Goal: Task Accomplishment & Management: Complete application form

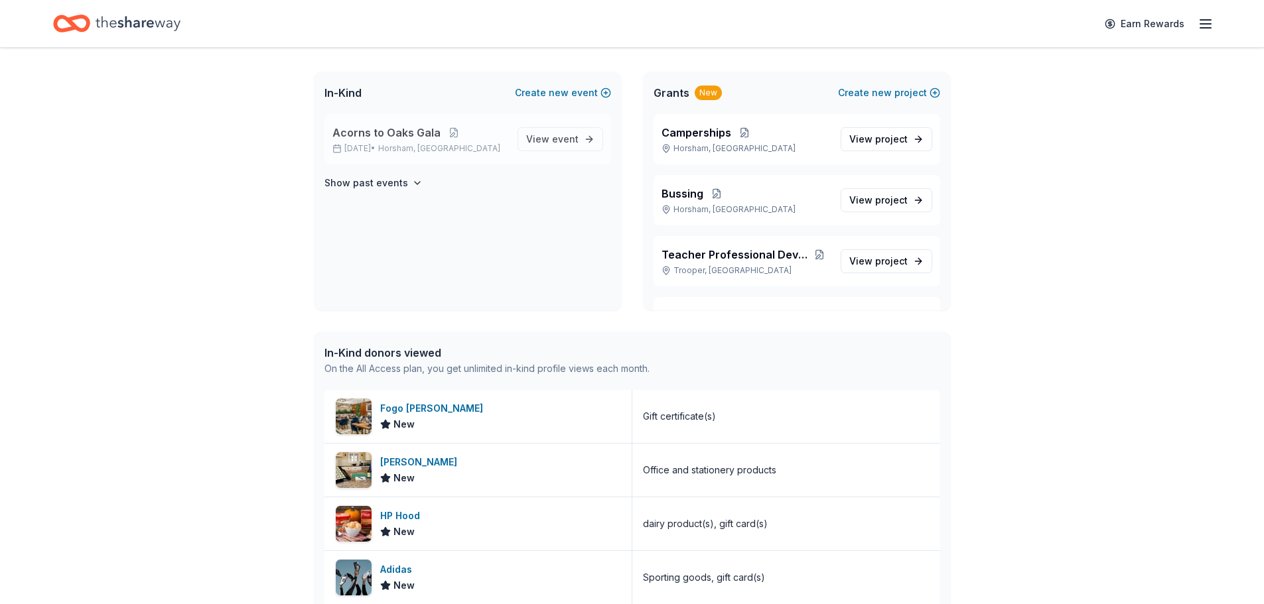
click at [387, 135] on span "Acorns to Oaks Gala" at bounding box center [386, 133] width 108 height 16
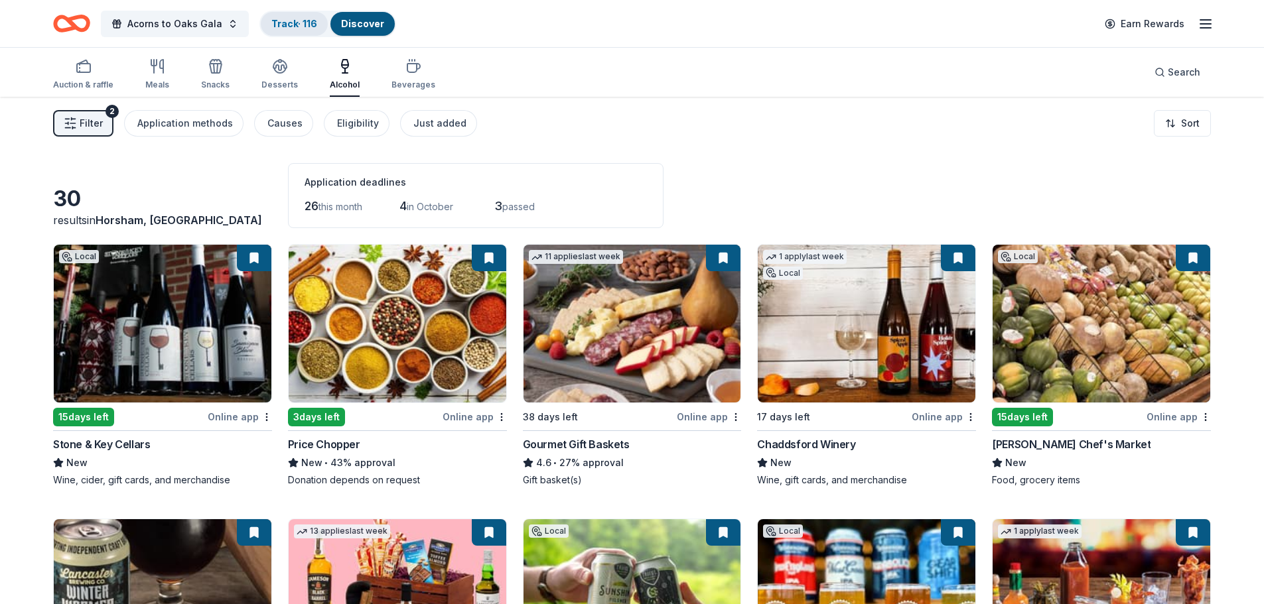
click at [291, 32] on div "Track · 116" at bounding box center [294, 24] width 67 height 24
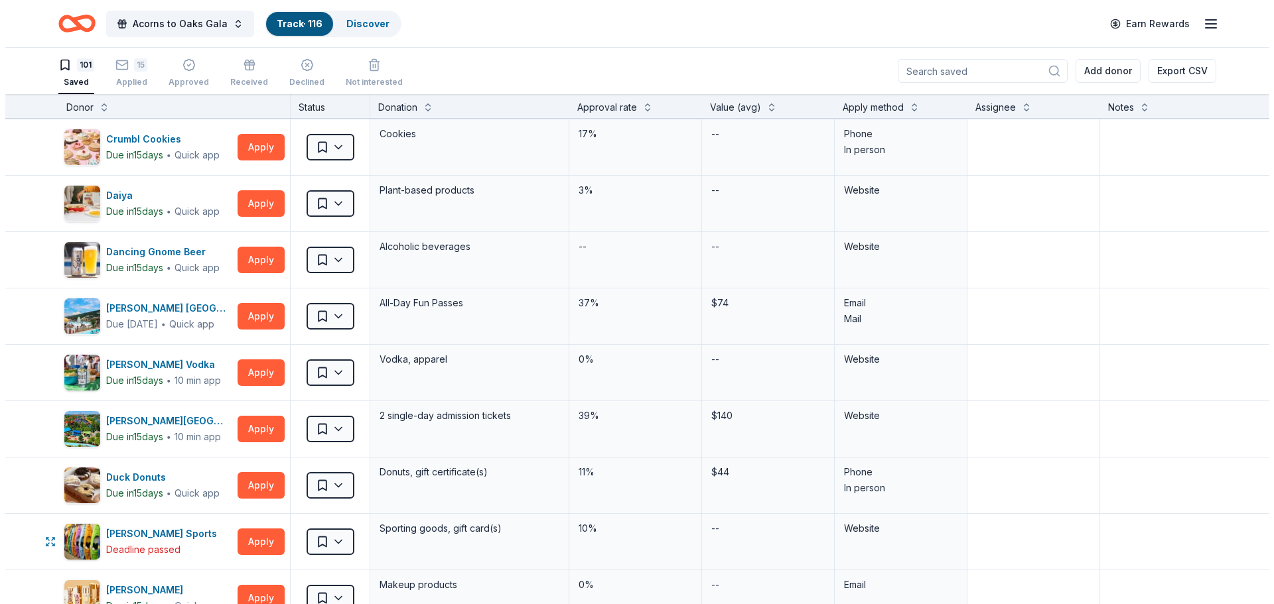
scroll to position [1106, 0]
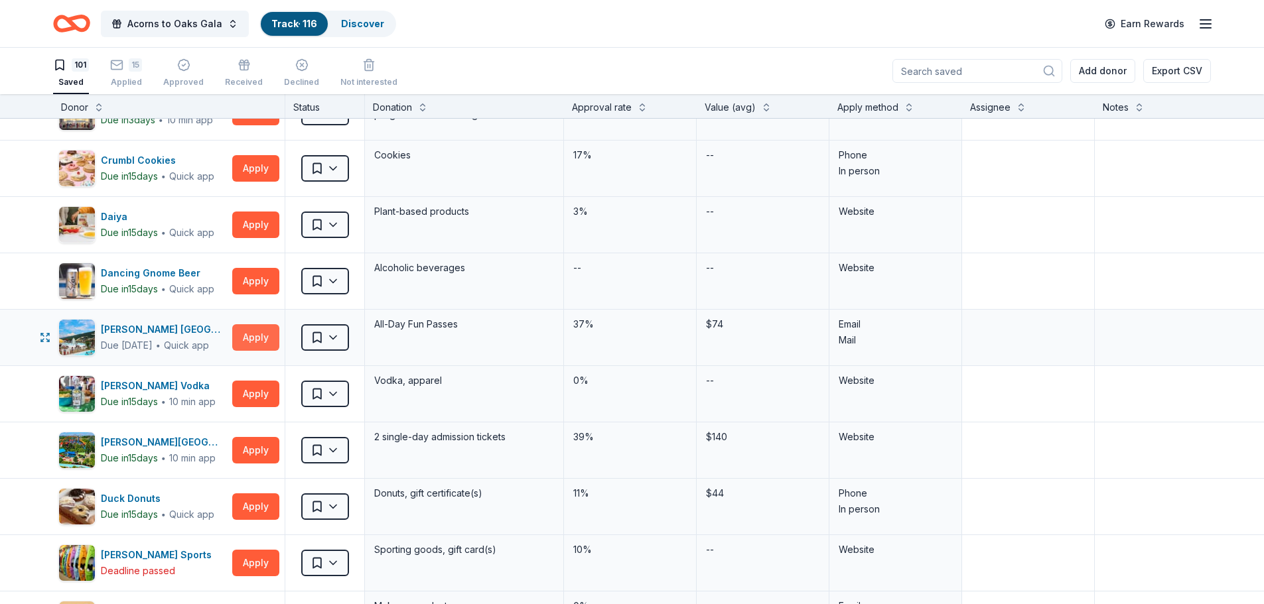
click at [253, 342] on button "Apply" at bounding box center [255, 337] width 47 height 27
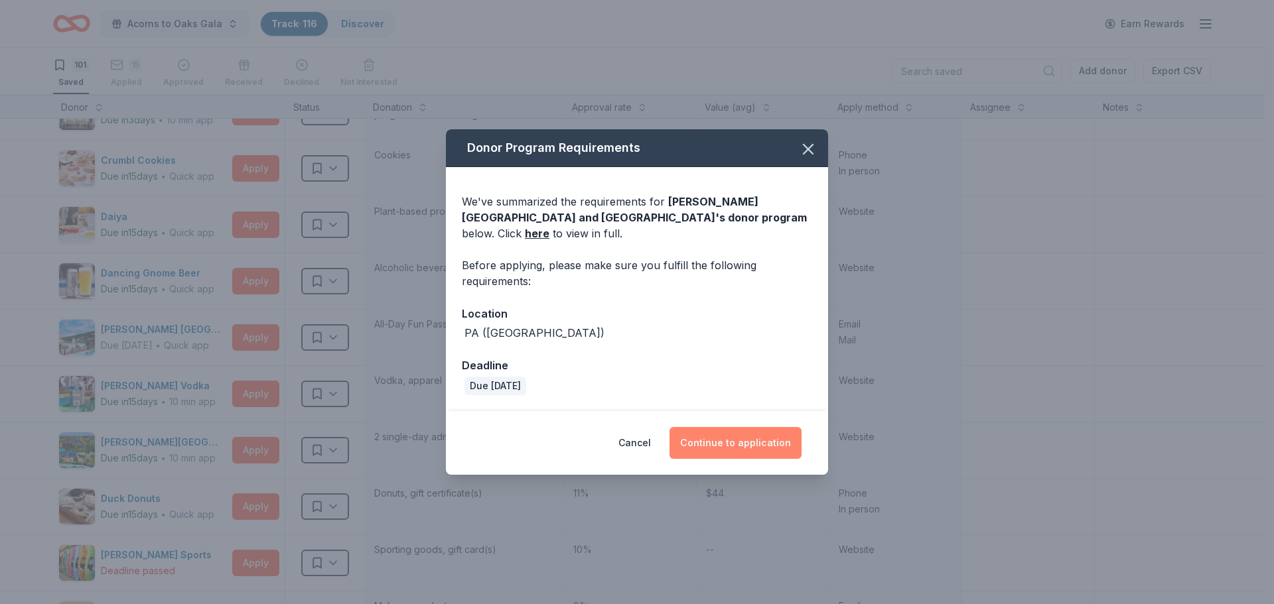
click at [771, 447] on button "Continue to application" at bounding box center [735, 443] width 132 height 32
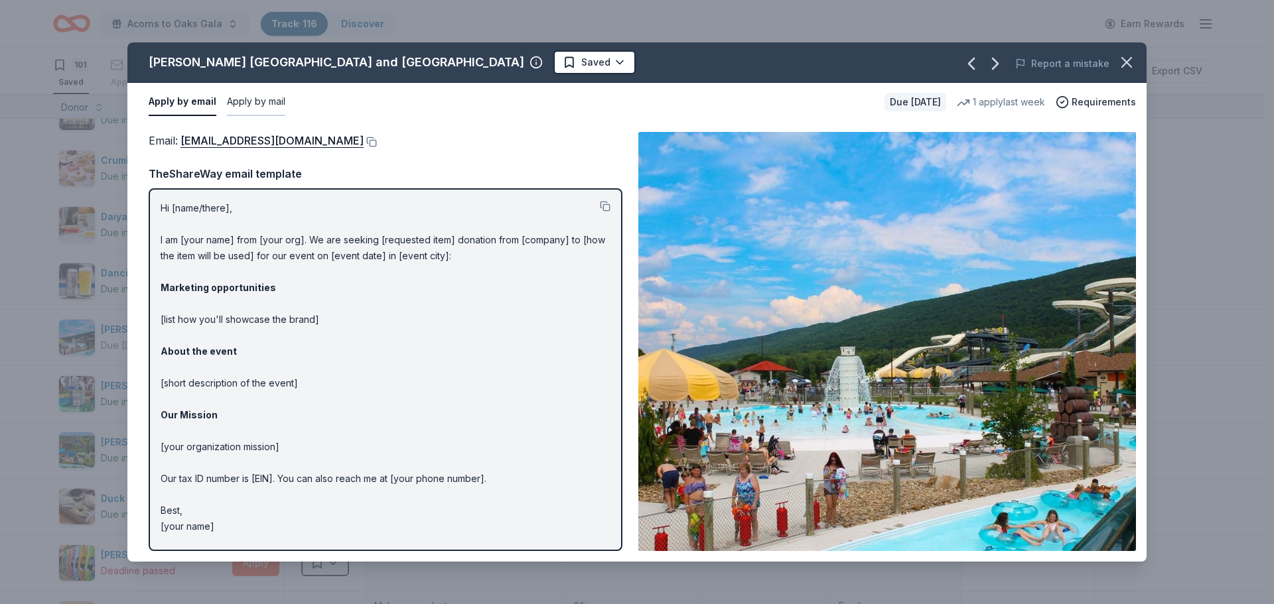
click at [250, 107] on button "Apply by mail" at bounding box center [256, 102] width 58 height 28
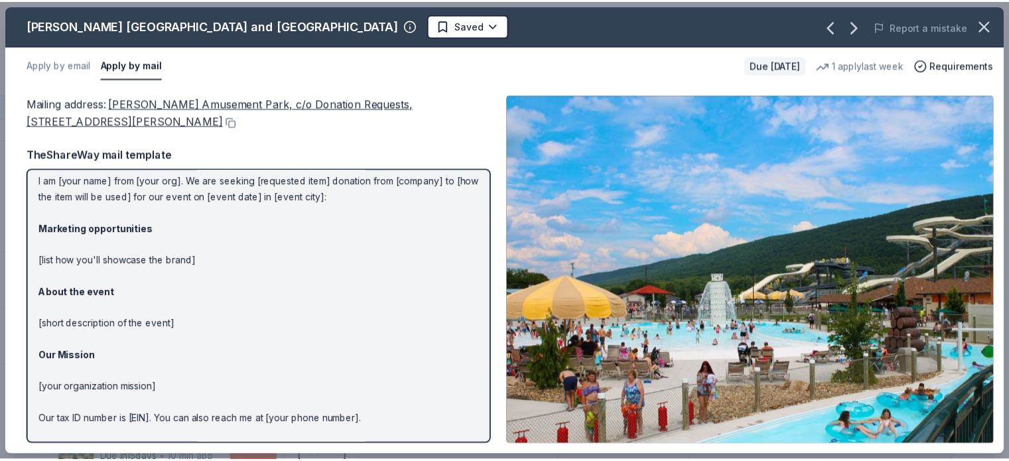
scroll to position [0, 0]
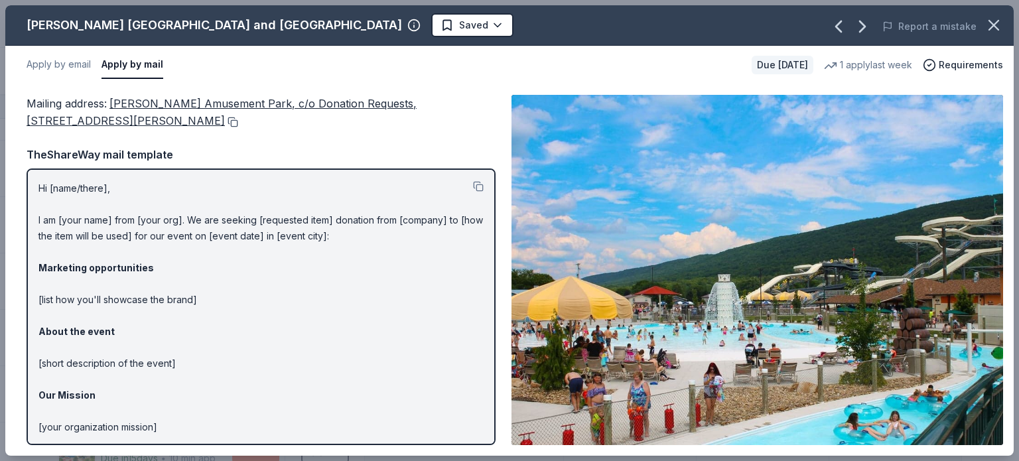
click at [225, 121] on button at bounding box center [231, 122] width 13 height 11
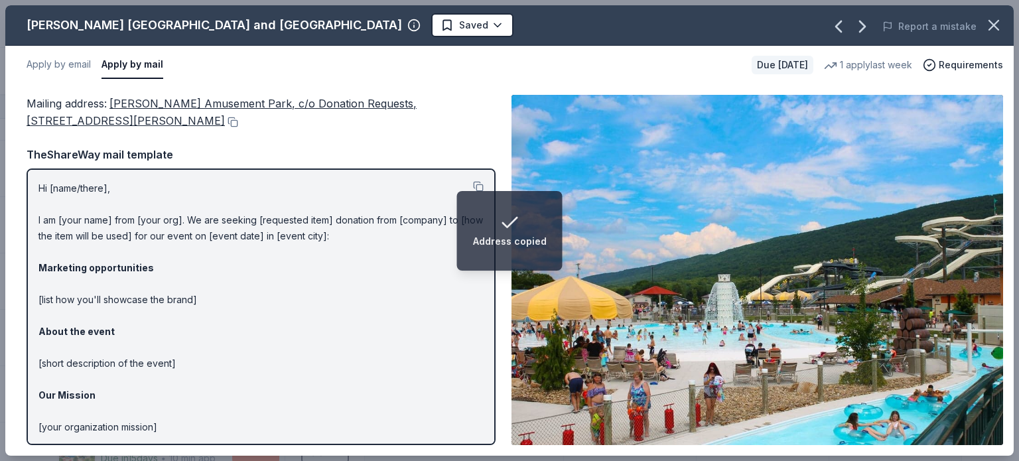
click at [587, 64] on div "Apply by email Apply by mail" at bounding box center [384, 65] width 715 height 28
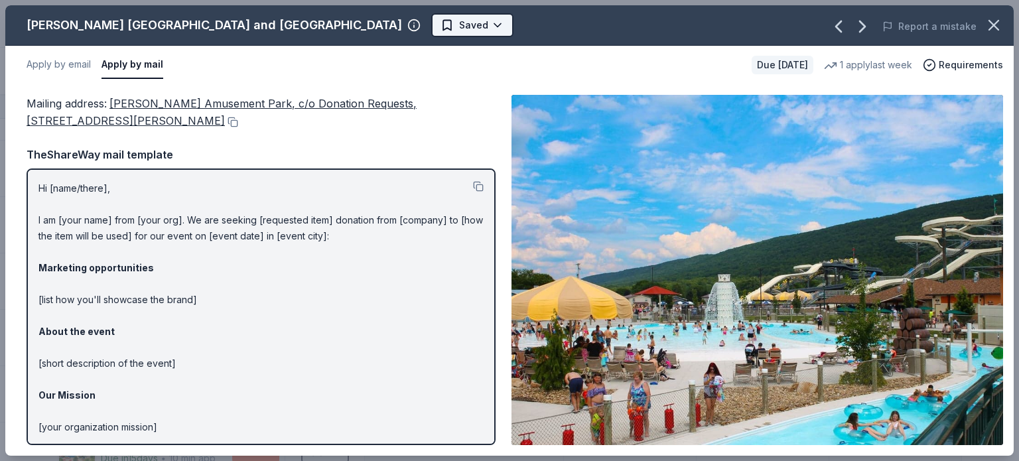
click at [454, 31] on html "Acorns to Oaks Gala Track · 116 Discover Earn Rewards 101 Saved 15 Applied Appr…" at bounding box center [509, 230] width 1019 height 461
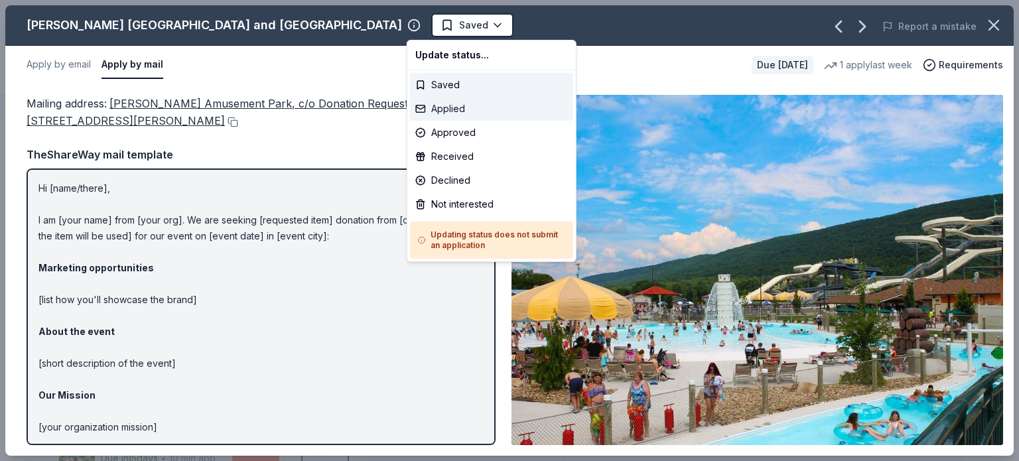
click at [464, 112] on div "Applied" at bounding box center [491, 109] width 163 height 24
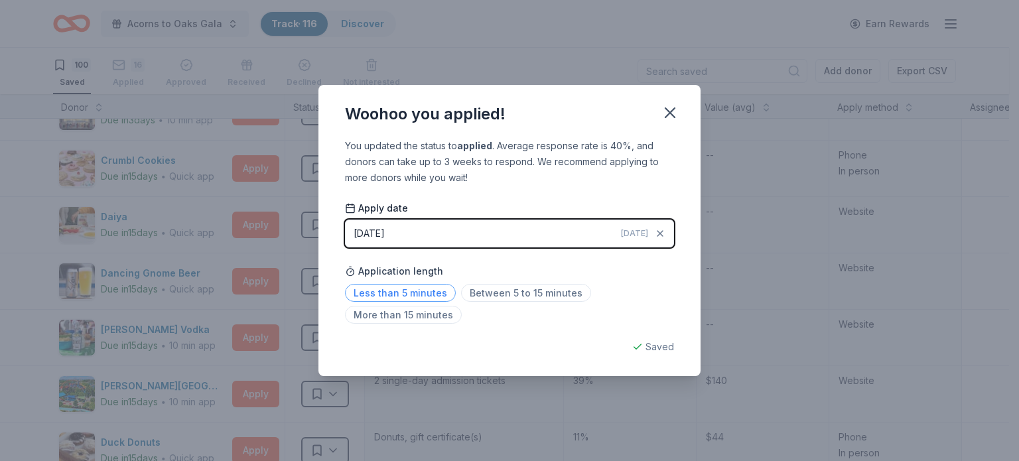
click at [414, 295] on span "Less than 5 minutes" at bounding box center [400, 293] width 111 height 18
click at [665, 117] on icon "button" at bounding box center [669, 112] width 9 height 9
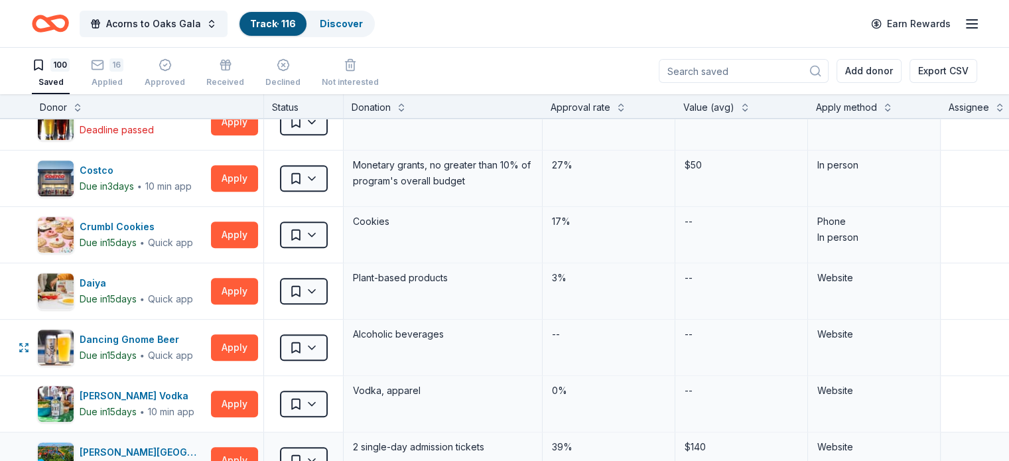
scroll to position [973, 0]
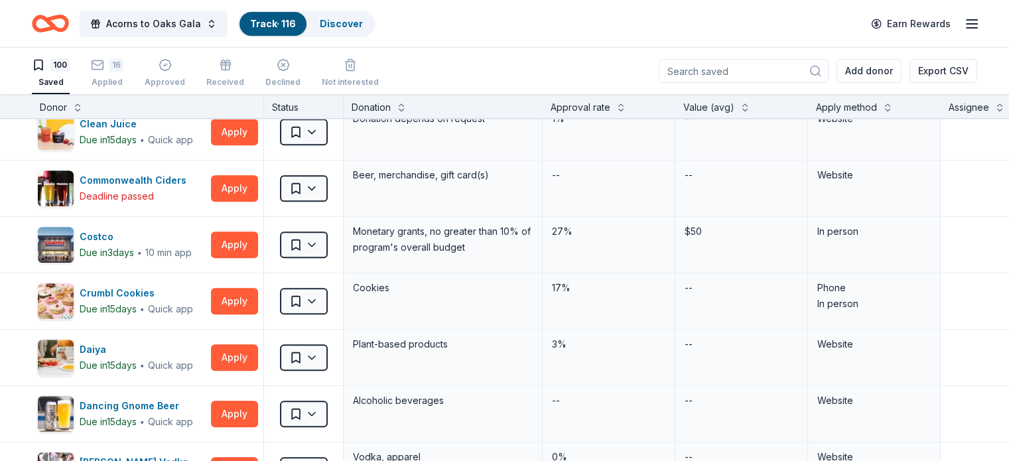
click at [877, 105] on div "Apply method" at bounding box center [846, 108] width 61 height 16
click at [893, 103] on button at bounding box center [887, 106] width 11 height 13
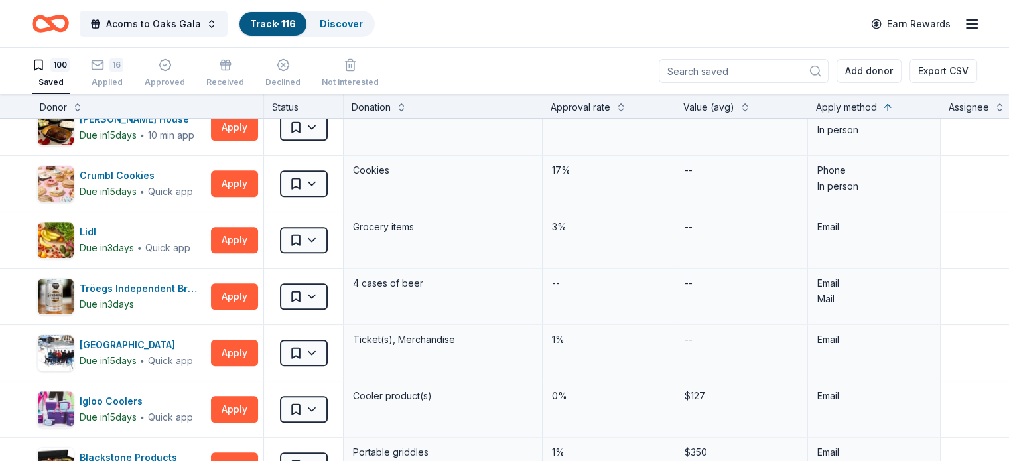
scroll to position [863, 0]
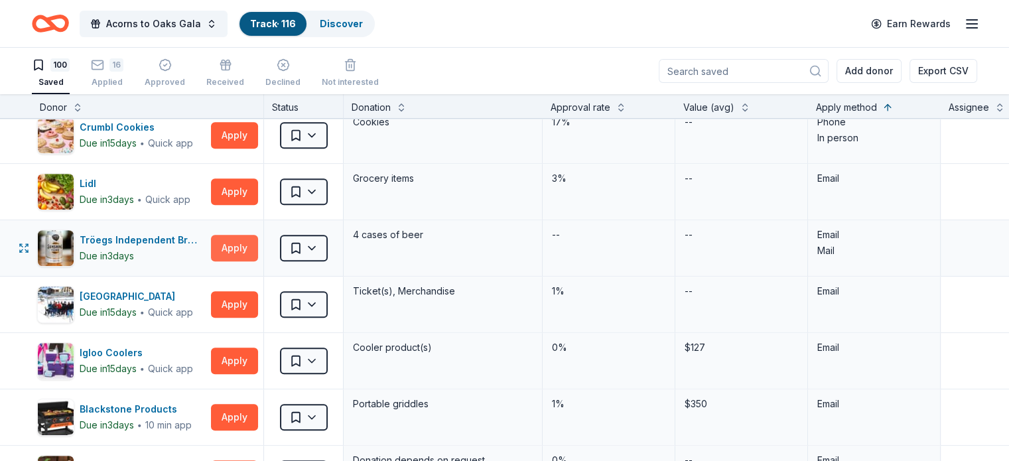
click at [258, 251] on button "Apply" at bounding box center [234, 248] width 47 height 27
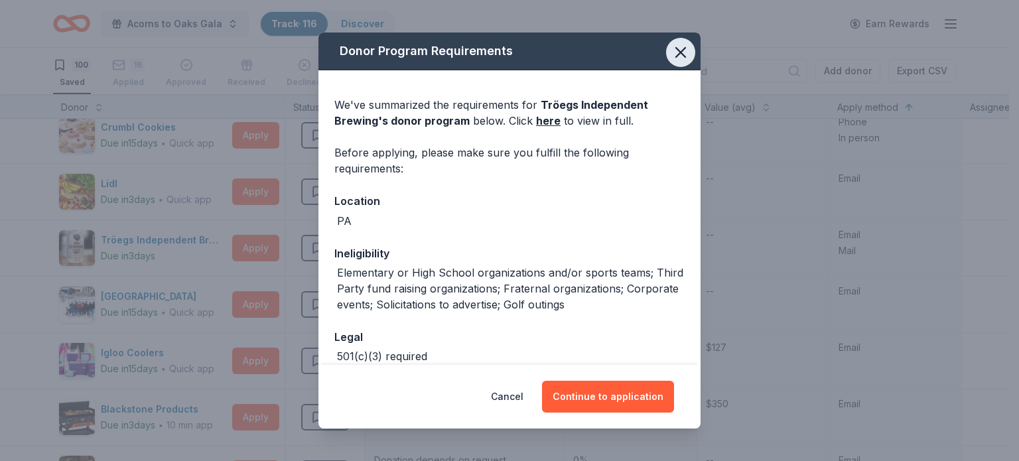
click at [676, 51] on icon "button" at bounding box center [680, 52] width 9 height 9
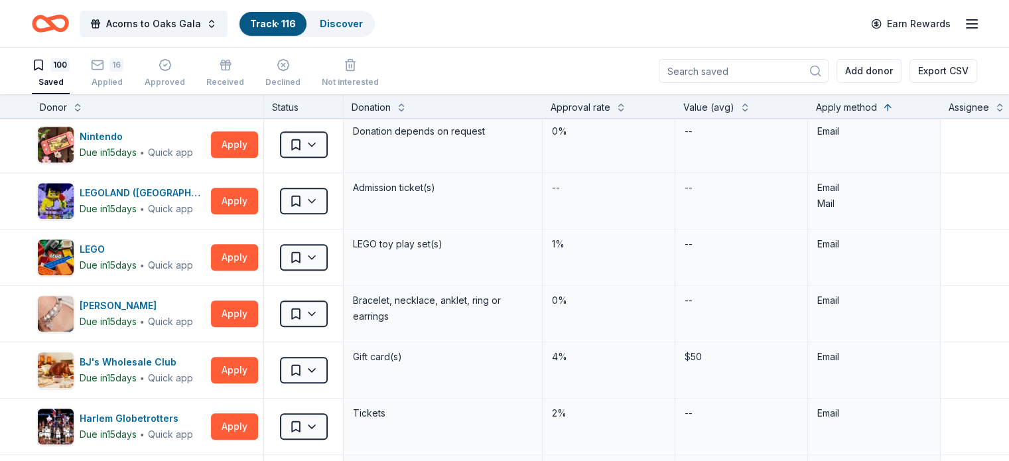
scroll to position [1194, 0]
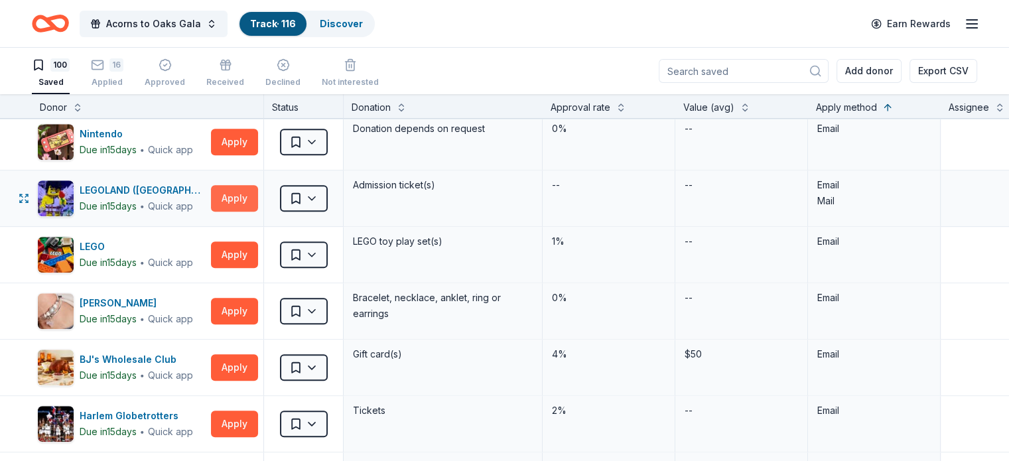
click at [258, 196] on button "Apply" at bounding box center [234, 198] width 47 height 27
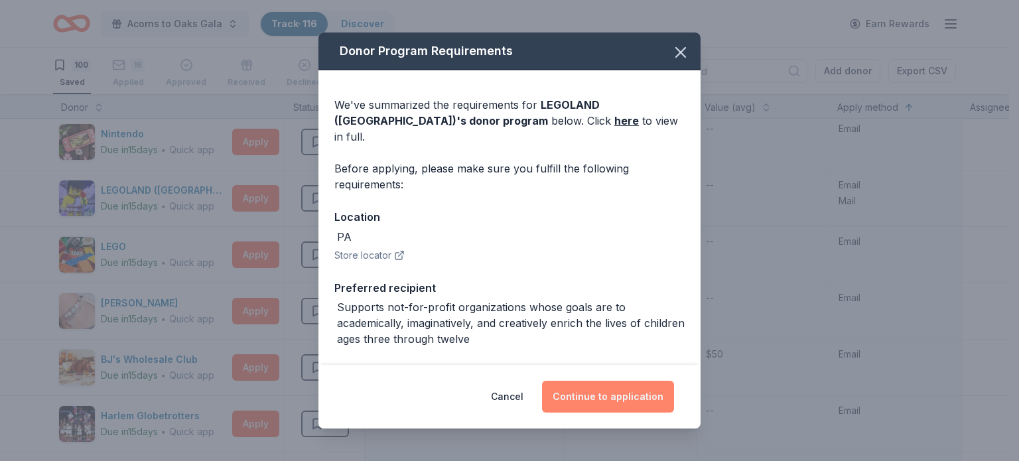
click at [597, 402] on button "Continue to application" at bounding box center [608, 397] width 132 height 32
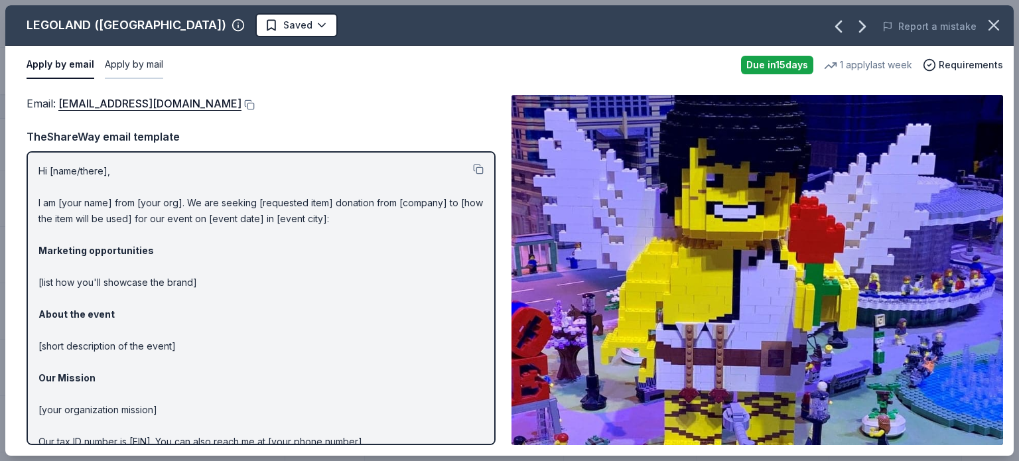
click at [146, 72] on button "Apply by mail" at bounding box center [134, 65] width 58 height 28
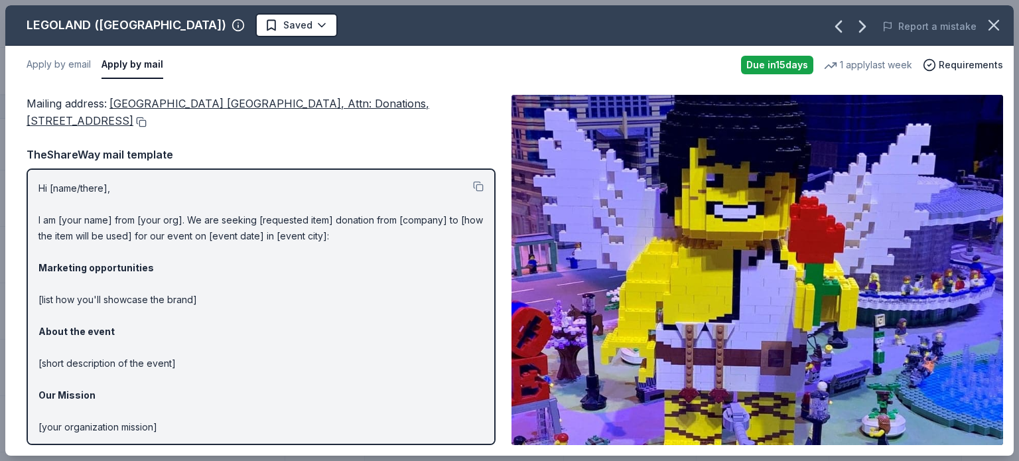
click at [147, 122] on button at bounding box center [139, 122] width 13 height 11
click at [998, 31] on icon "button" at bounding box center [994, 25] width 19 height 19
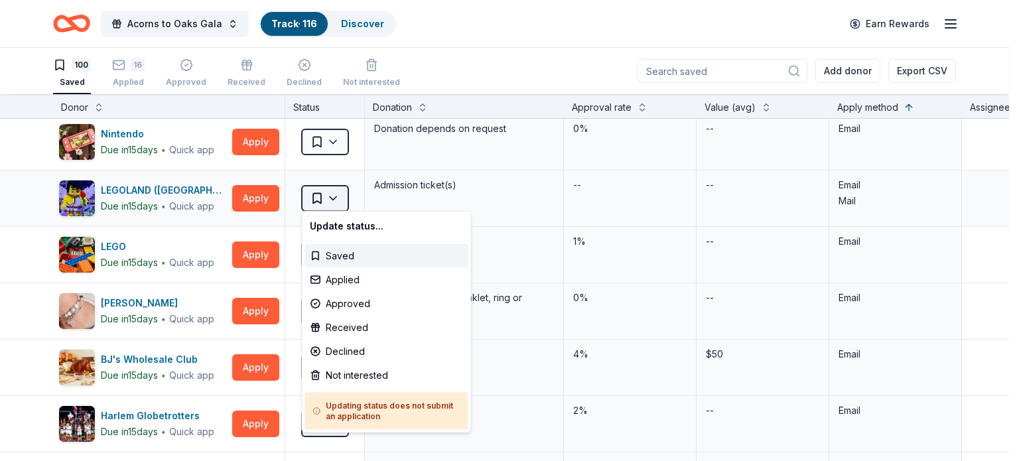
click at [332, 191] on html "Acorns to Oaks Gala Track · 116 Discover Earn Rewards 100 Saved 16 Applied Appr…" at bounding box center [509, 230] width 1019 height 461
click at [335, 279] on div "Applied" at bounding box center [386, 280] width 163 height 24
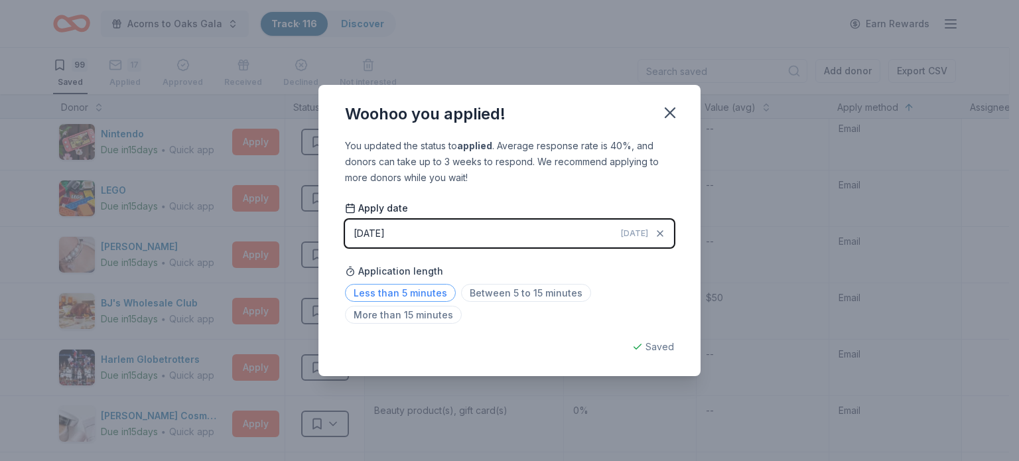
click at [420, 297] on span "Less than 5 minutes" at bounding box center [400, 293] width 111 height 18
click at [666, 121] on icon "button" at bounding box center [670, 113] width 19 height 19
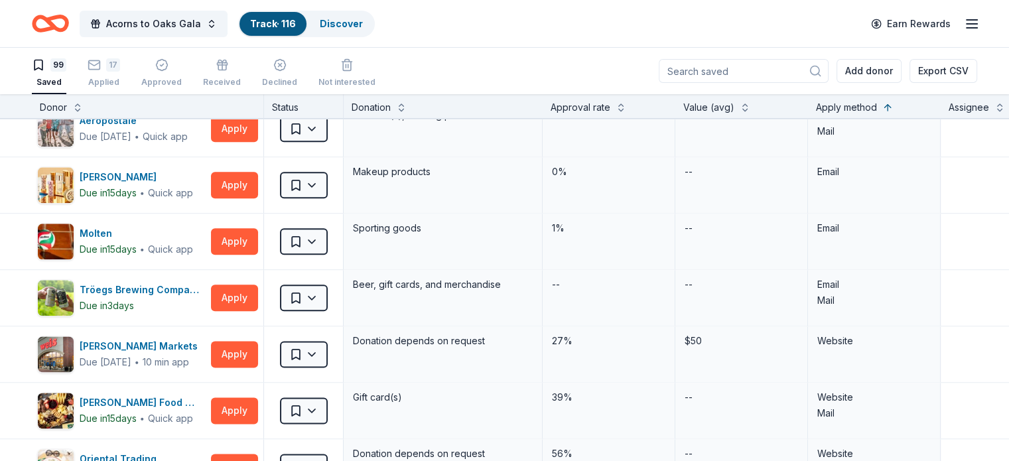
scroll to position [1592, 0]
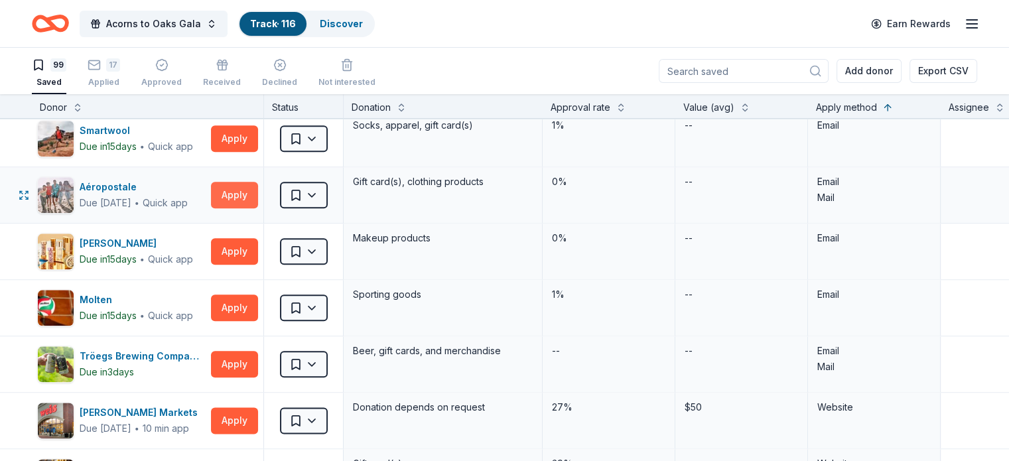
click at [258, 192] on button "Apply" at bounding box center [234, 195] width 47 height 27
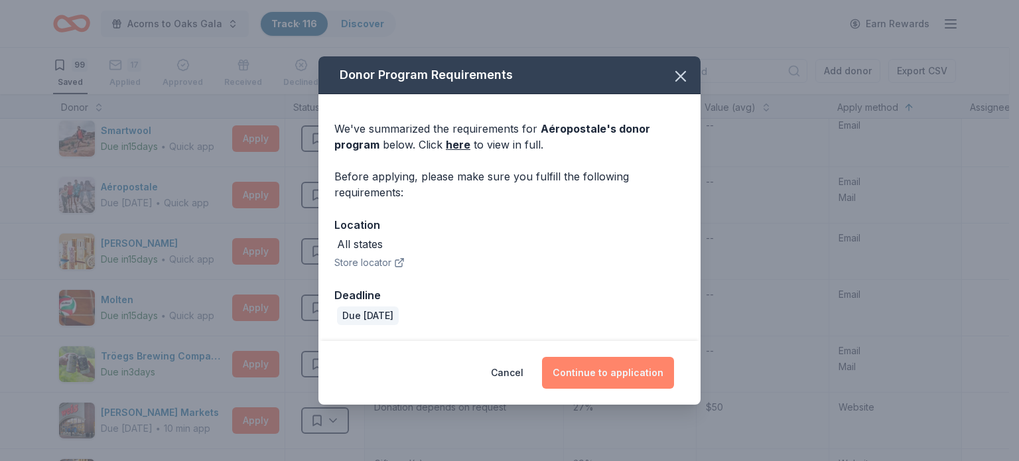
click at [594, 378] on button "Continue to application" at bounding box center [608, 373] width 132 height 32
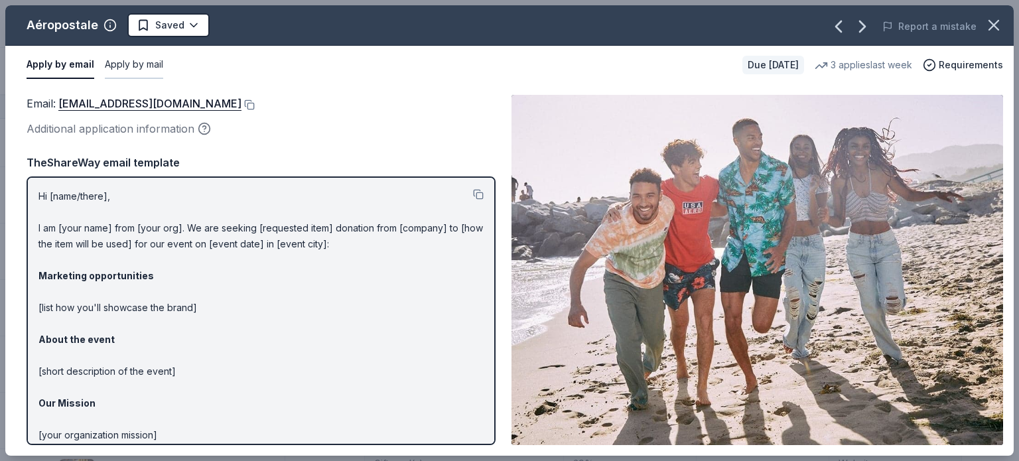
click at [113, 57] on button "Apply by mail" at bounding box center [134, 65] width 58 height 28
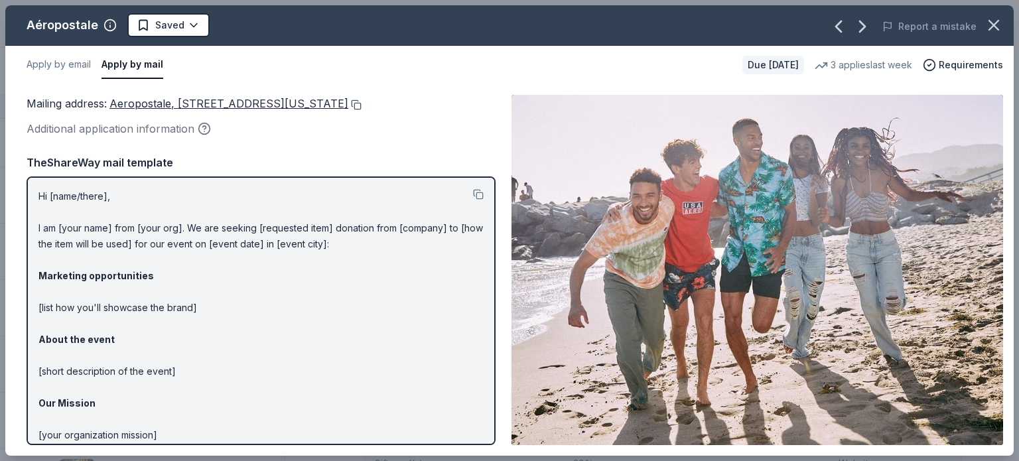
click at [362, 100] on button at bounding box center [354, 105] width 13 height 11
click at [175, 35] on body "Acorns to Oaks Gala Track · 116 Discover Earn Rewards 99 Saved 17 Applied Appro…" at bounding box center [504, 230] width 1009 height 461
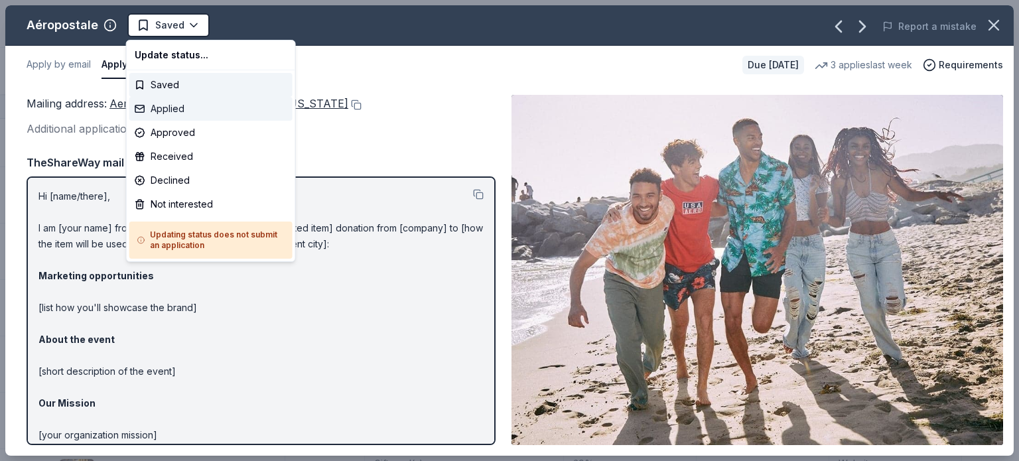
click at [178, 109] on div "Applied" at bounding box center [210, 109] width 163 height 24
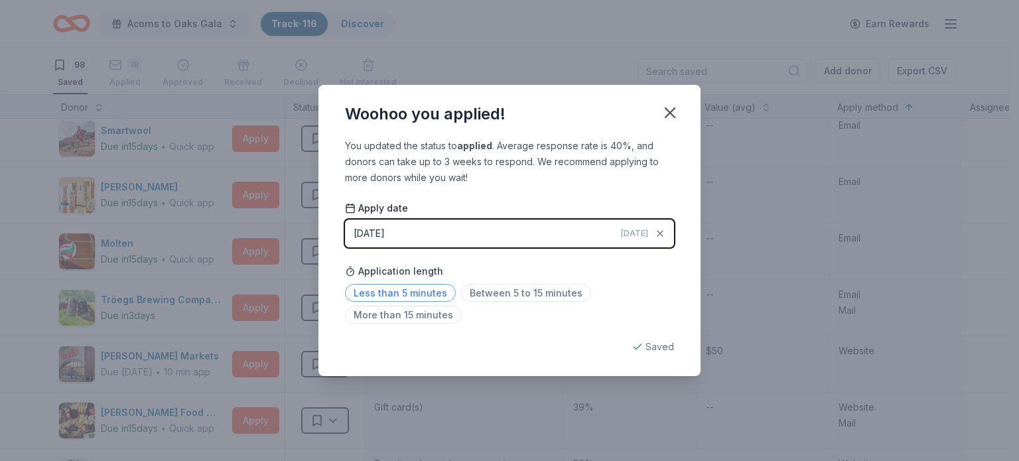
click at [439, 297] on span "Less than 5 minutes" at bounding box center [400, 293] width 111 height 18
click at [668, 121] on icon "button" at bounding box center [670, 113] width 19 height 19
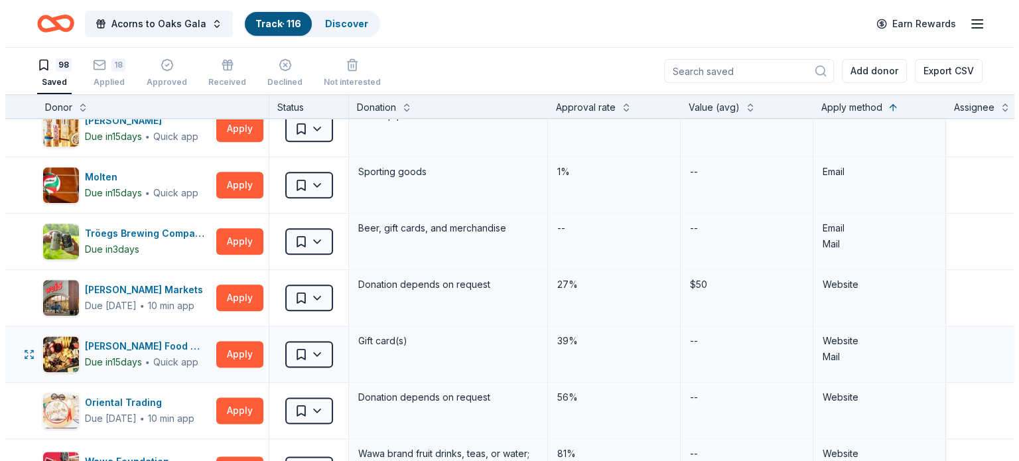
scroll to position [1725, 0]
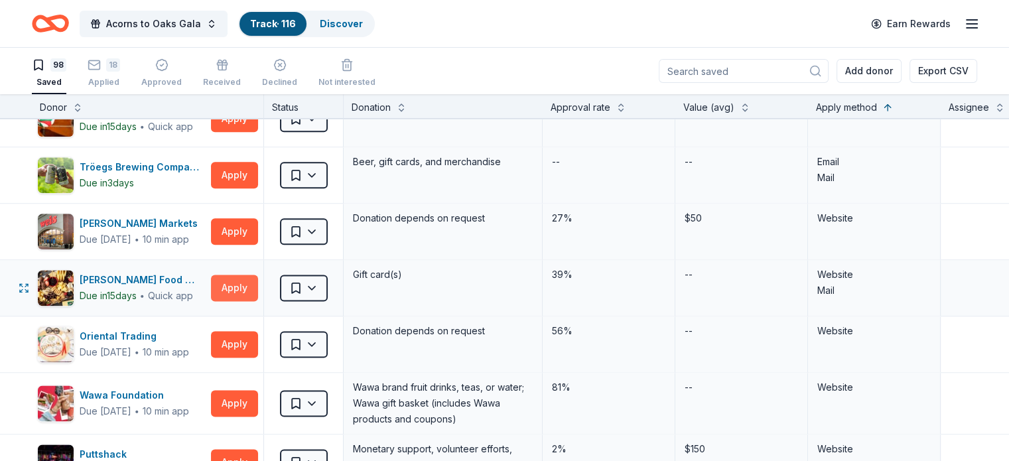
click at [258, 283] on button "Apply" at bounding box center [234, 288] width 47 height 27
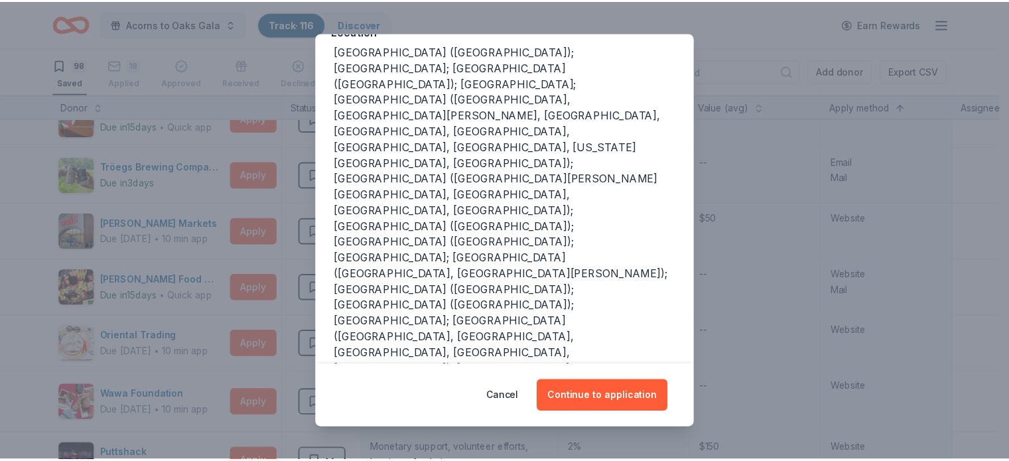
scroll to position [199, 0]
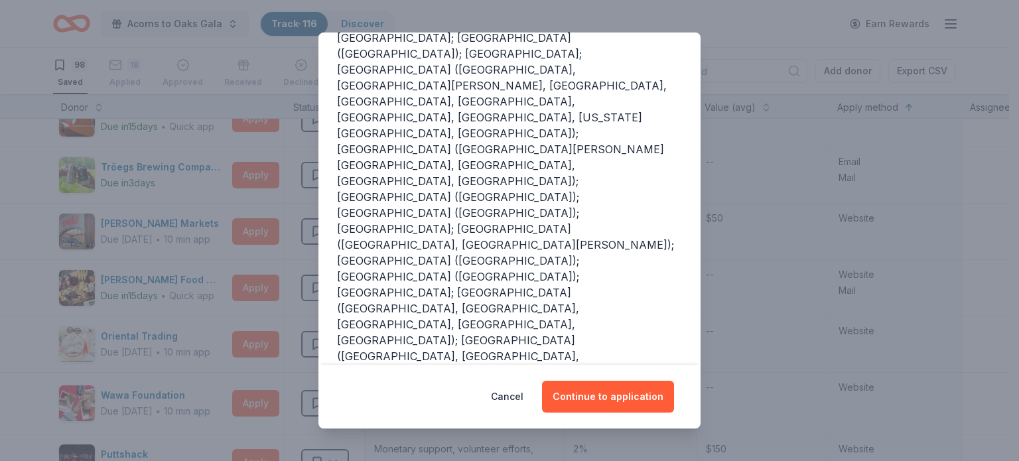
click at [725, 36] on div "Donor Program Requirements We've summarized the requirements for [PERSON_NAME] …" at bounding box center [509, 230] width 1019 height 461
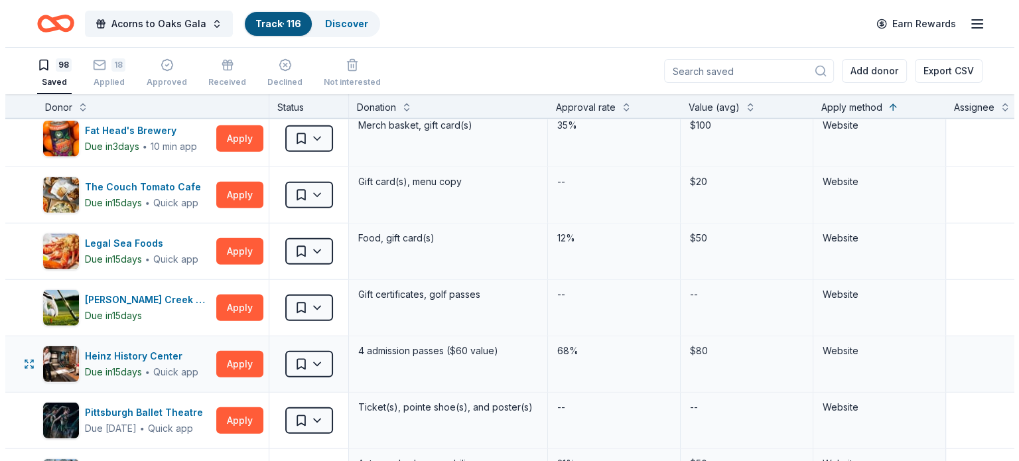
scroll to position [3920, 0]
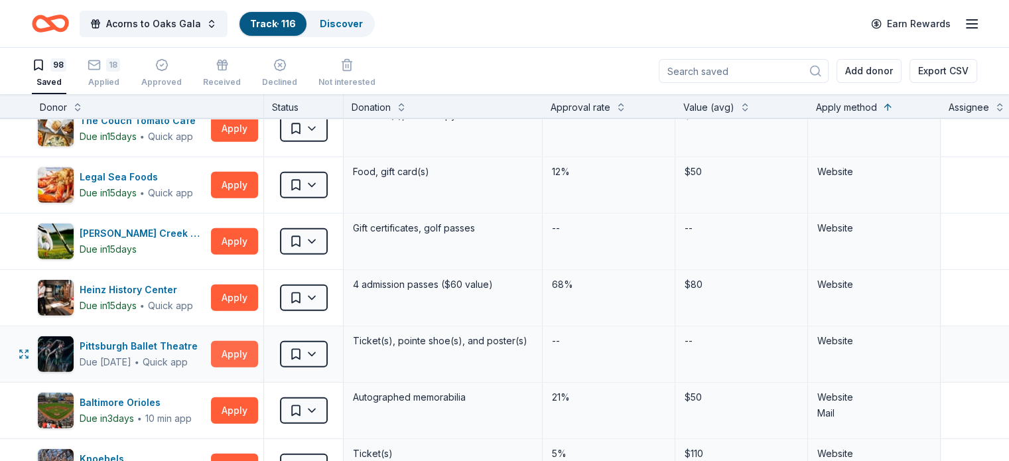
click at [243, 349] on button "Apply" at bounding box center [234, 354] width 47 height 27
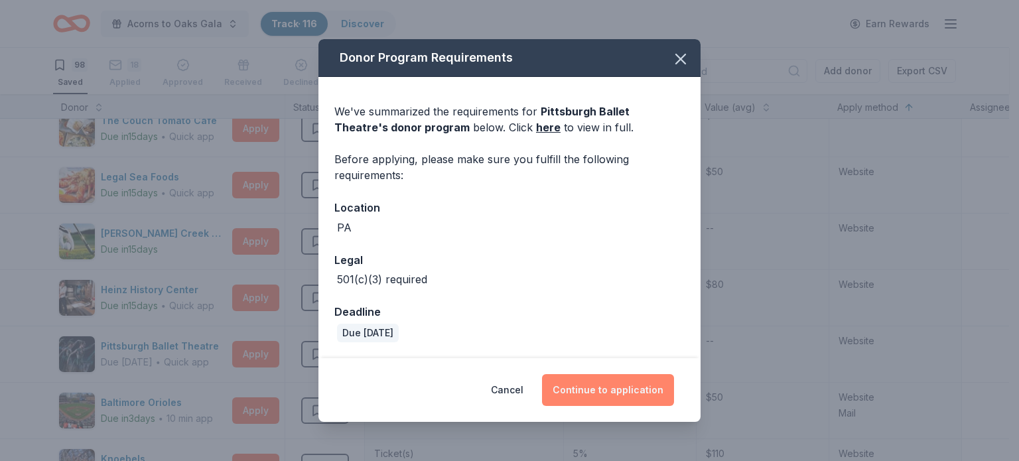
click at [609, 395] on button "Continue to application" at bounding box center [608, 390] width 132 height 32
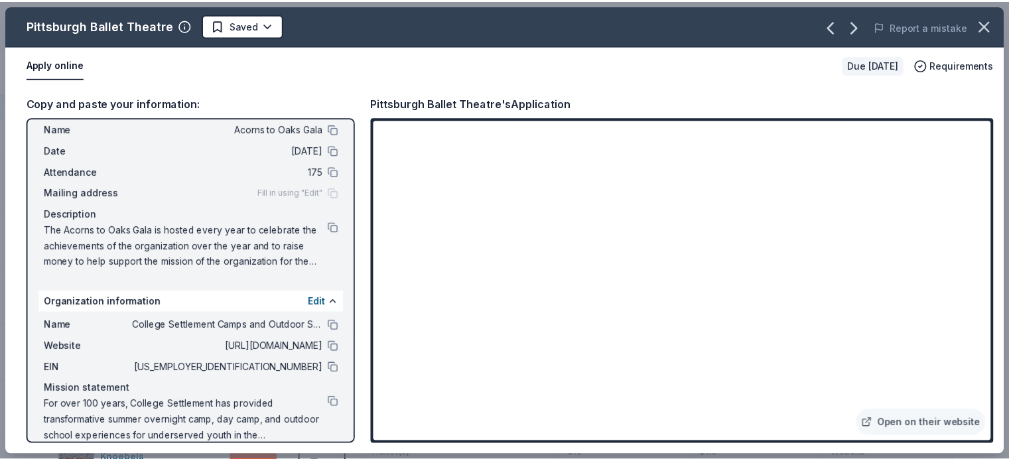
scroll to position [50, 0]
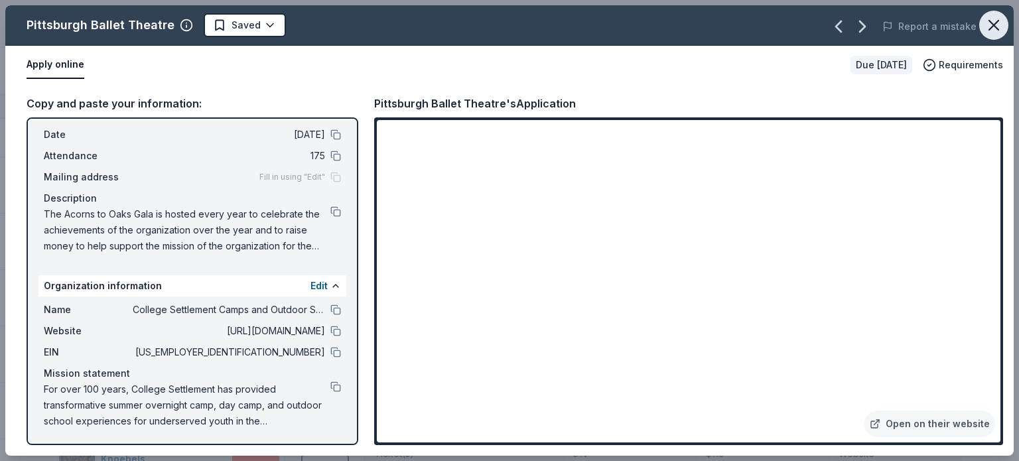
click at [995, 32] on icon "button" at bounding box center [994, 25] width 19 height 19
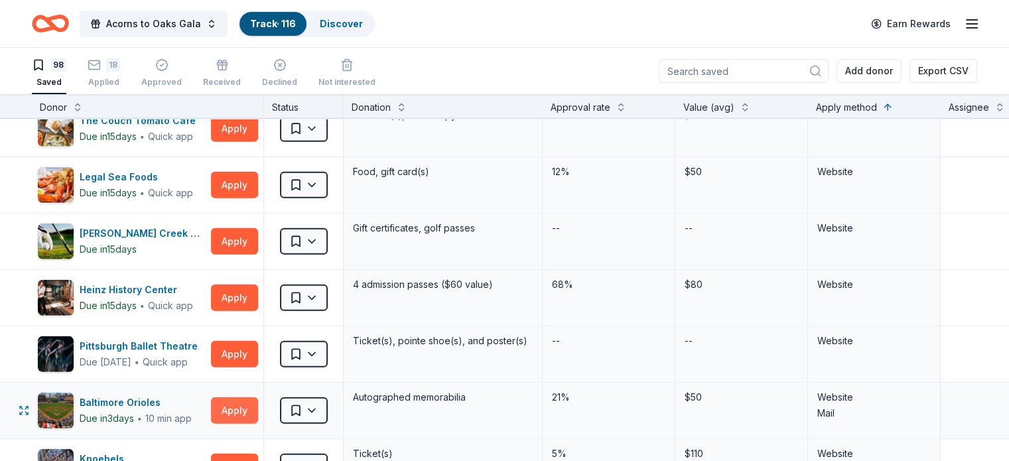
click at [258, 397] on button "Apply" at bounding box center [234, 410] width 47 height 27
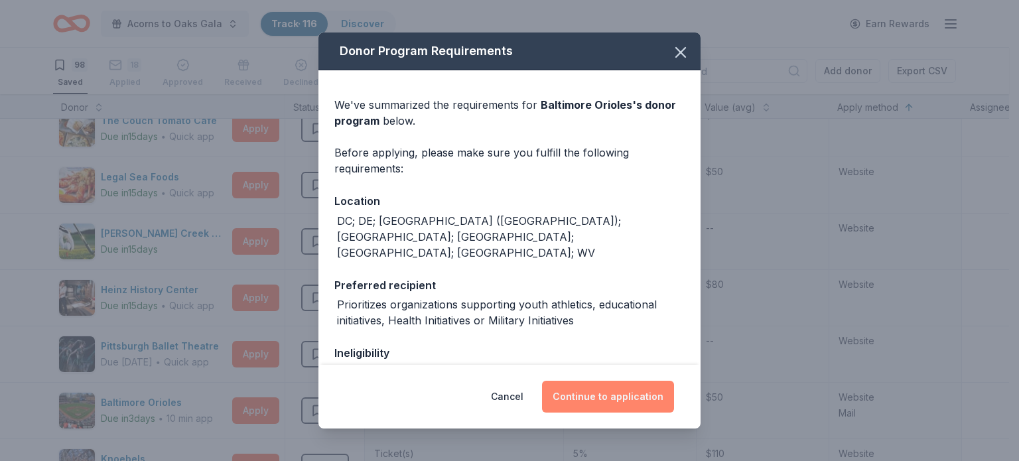
click at [612, 409] on button "Continue to application" at bounding box center [608, 397] width 132 height 32
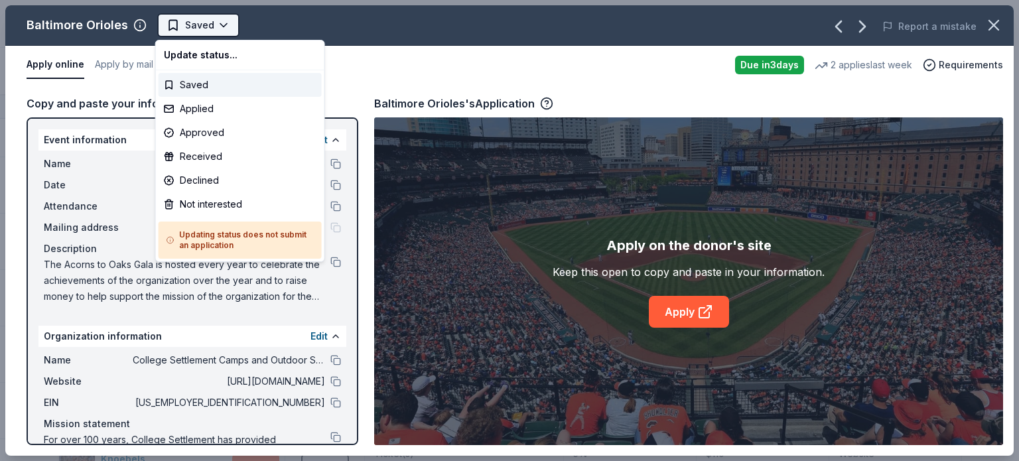
click at [211, 26] on html "Acorns to Oaks Gala Track · 116 Discover Earn Rewards 98 Saved 18 Applied Appro…" at bounding box center [509, 230] width 1019 height 461
click at [441, 74] on html "Acorns to Oaks Gala Track · 116 Discover Earn Rewards 98 Saved 18 Applied Appro…" at bounding box center [509, 230] width 1019 height 461
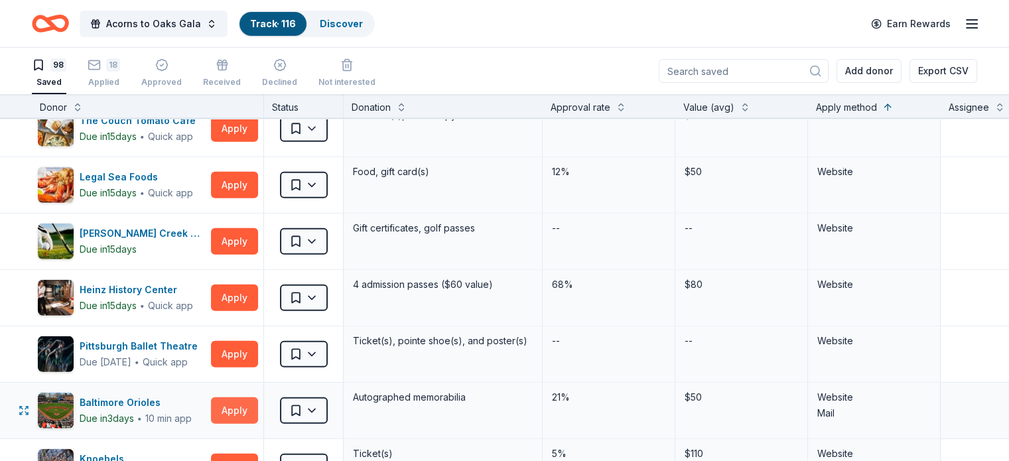
click at [258, 405] on button "Apply" at bounding box center [234, 410] width 47 height 27
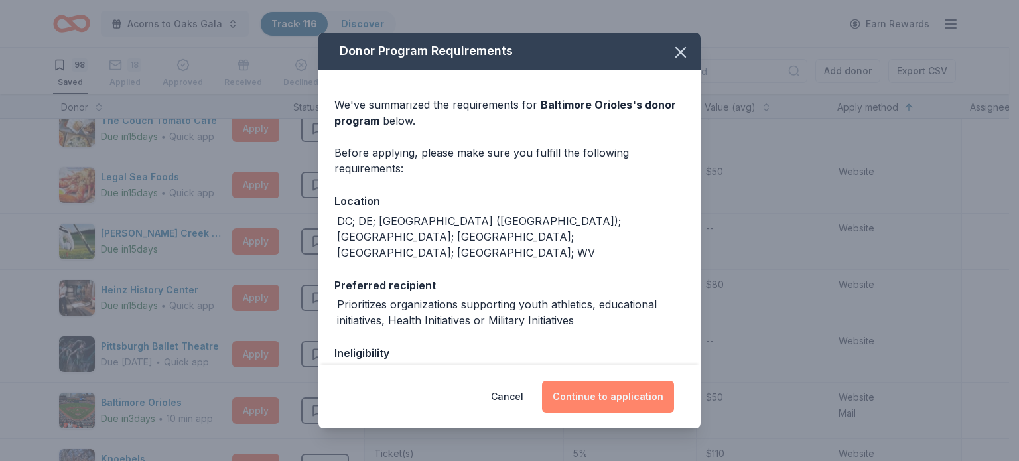
click at [618, 408] on button "Continue to application" at bounding box center [608, 397] width 132 height 32
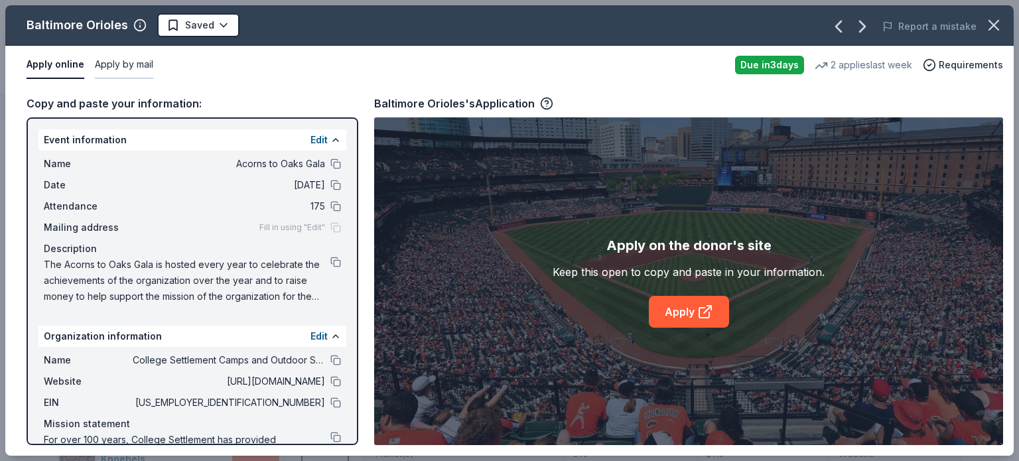
click at [143, 63] on button "Apply by mail" at bounding box center [124, 65] width 58 height 28
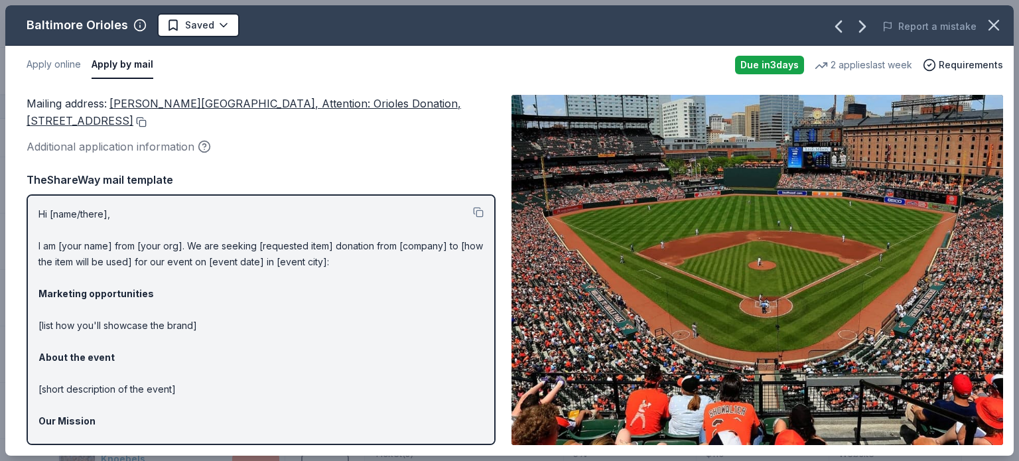
click at [133, 124] on button at bounding box center [139, 122] width 13 height 11
click at [993, 29] on icon "button" at bounding box center [994, 25] width 19 height 19
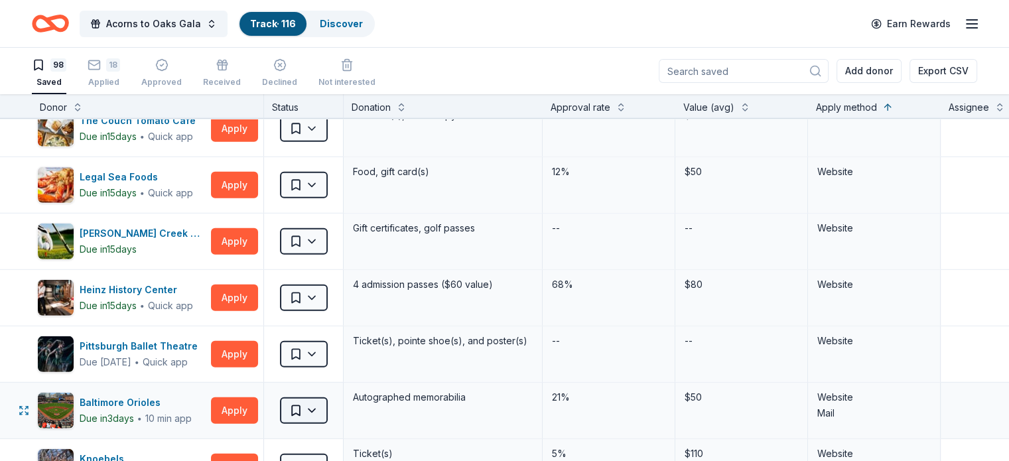
click at [329, 390] on html "Acorns to Oaks Gala Track · 116 Discover Earn Rewards 98 Saved 18 Applied Appro…" at bounding box center [504, 230] width 1009 height 461
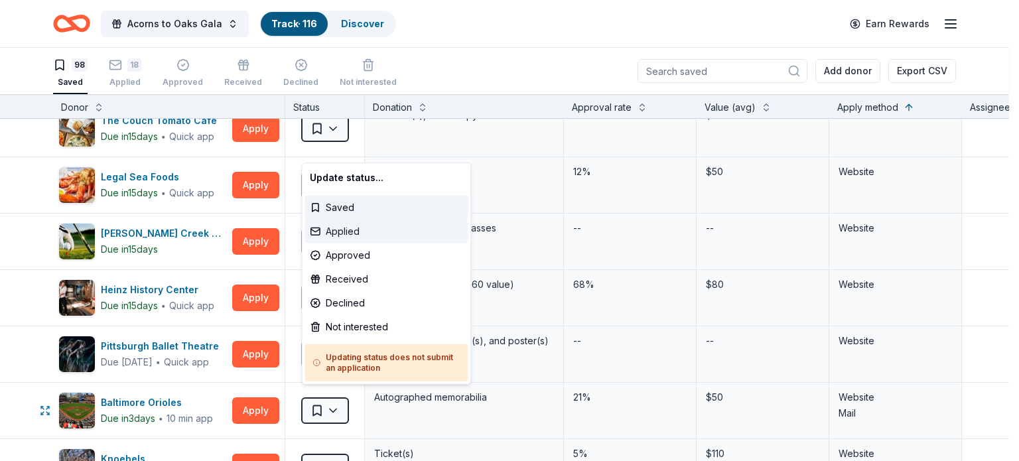
click at [368, 237] on div "Applied" at bounding box center [386, 232] width 163 height 24
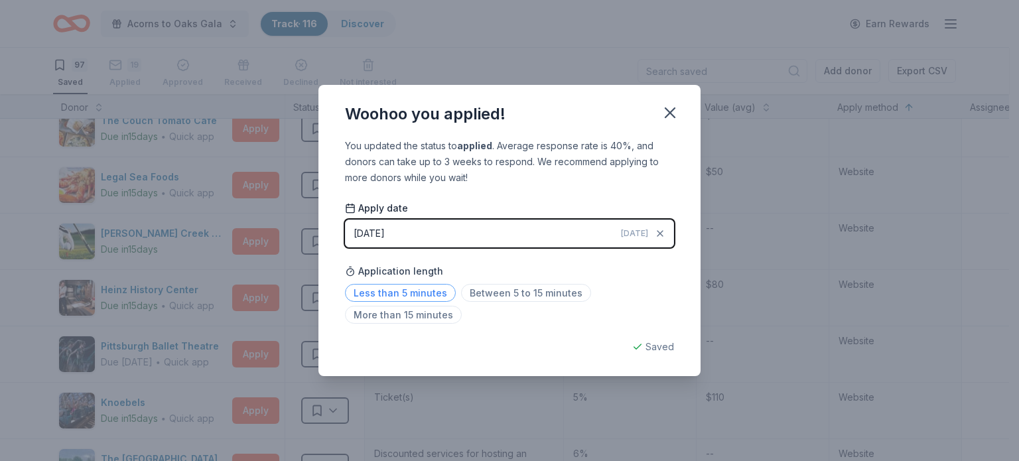
click at [431, 294] on span "Less than 5 minutes" at bounding box center [400, 293] width 111 height 18
click at [678, 119] on icon "button" at bounding box center [670, 113] width 19 height 19
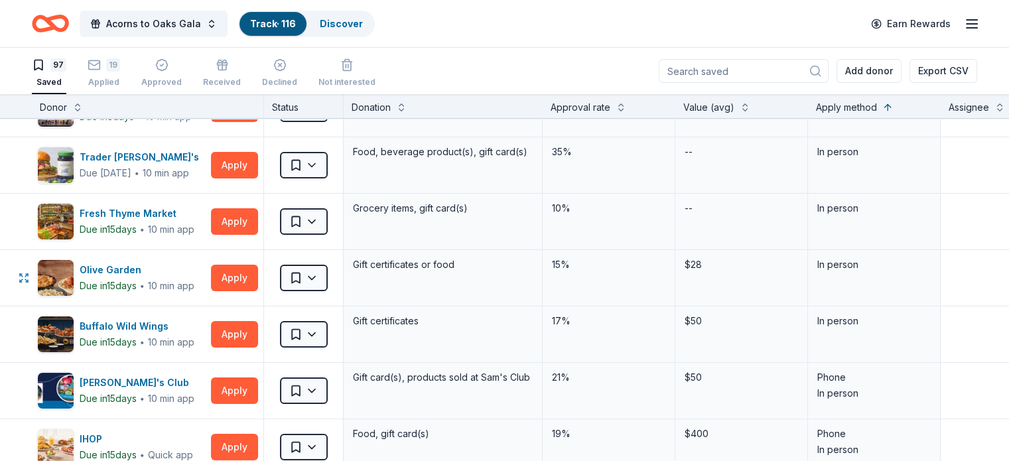
scroll to position [133, 0]
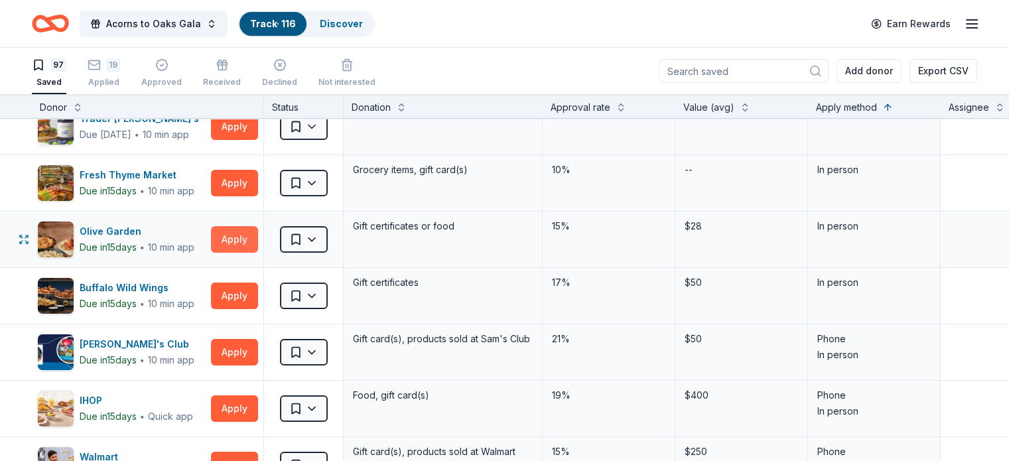
click at [258, 228] on button "Apply" at bounding box center [234, 239] width 47 height 27
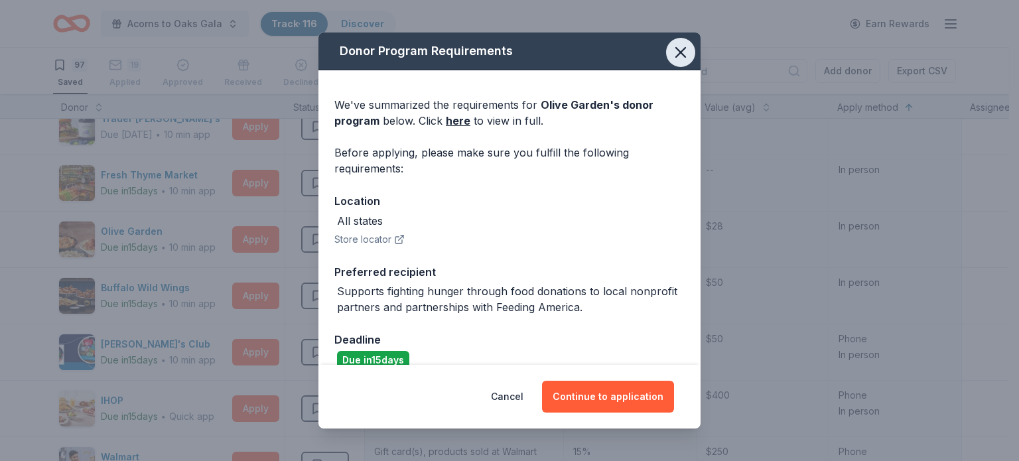
click at [677, 48] on icon "button" at bounding box center [680, 52] width 19 height 19
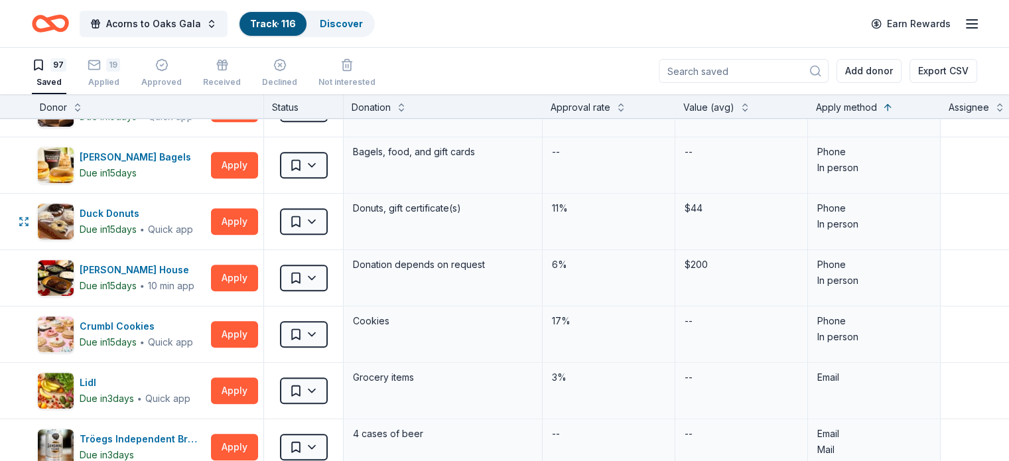
scroll to position [730, 0]
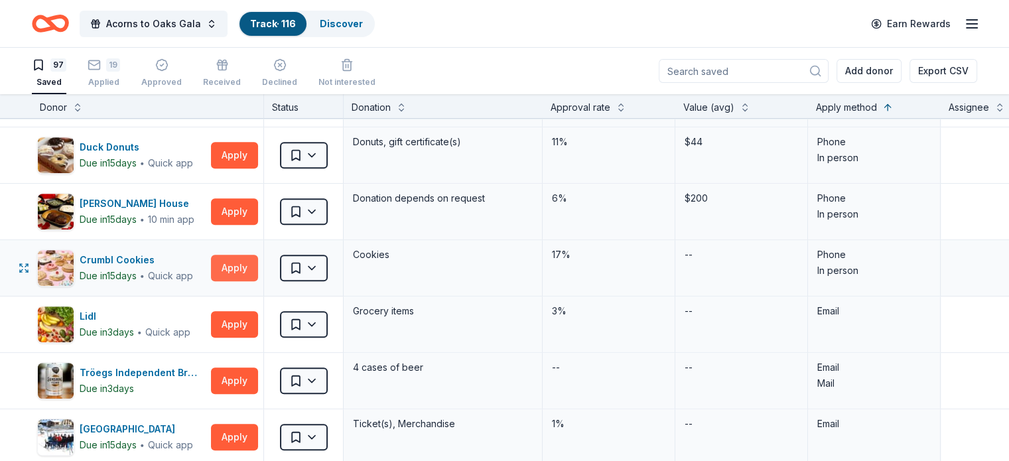
click at [258, 261] on button "Apply" at bounding box center [234, 268] width 47 height 27
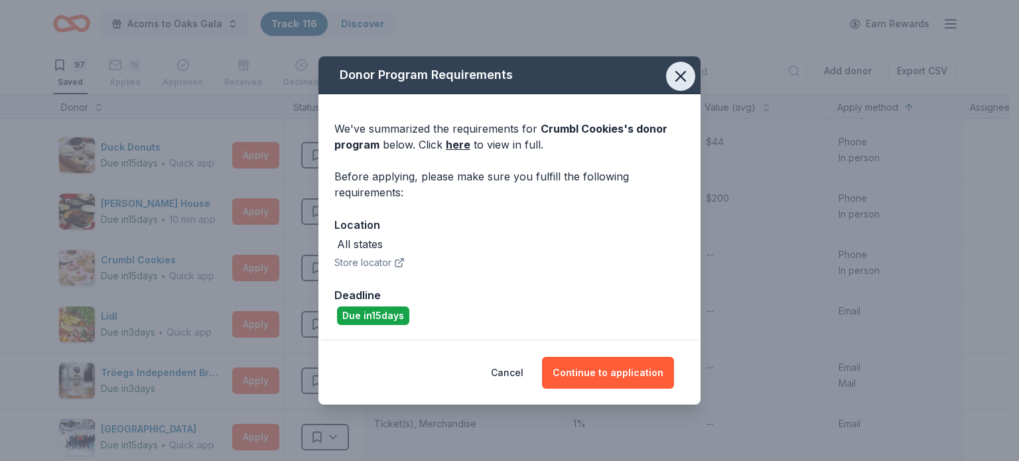
click at [675, 88] on button "button" at bounding box center [680, 76] width 29 height 29
